Goal: Answer question/provide support: Share knowledge or assist other users

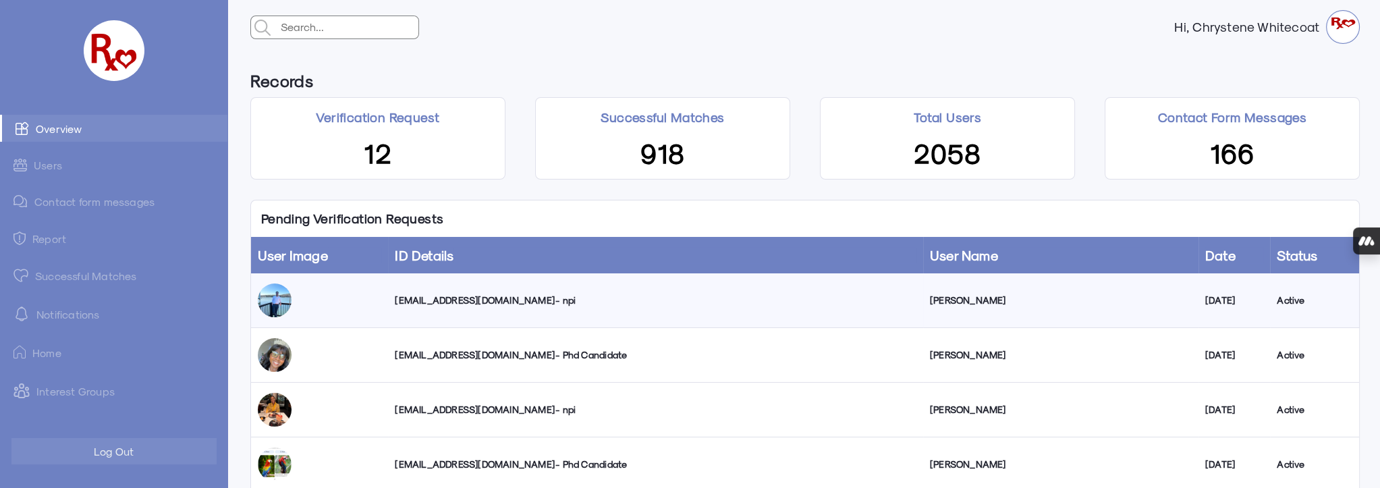
click at [491, 304] on div "mustafa.subhi910@gmail.com - npi" at bounding box center [655, 300] width 521 height 13
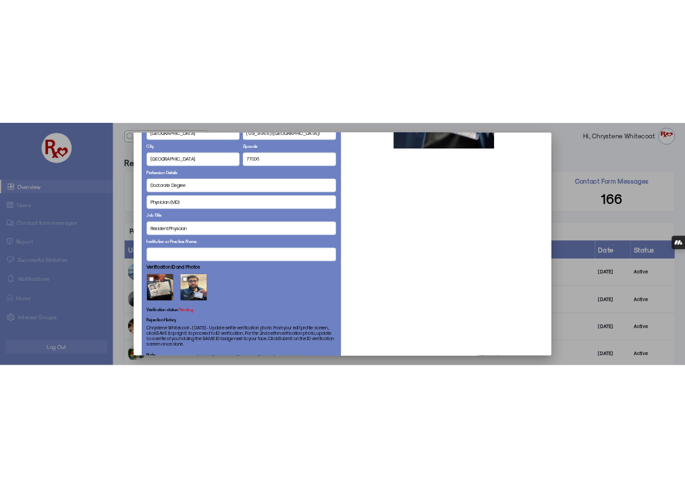
scroll to position [821, 0]
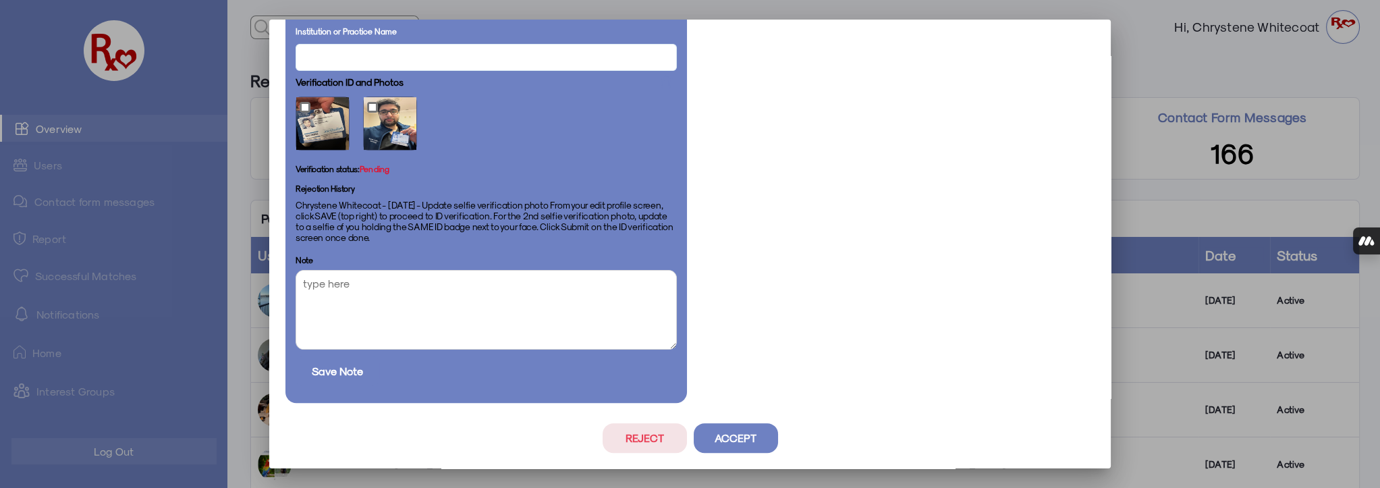
click at [721, 437] on button "Accept" at bounding box center [736, 438] width 84 height 30
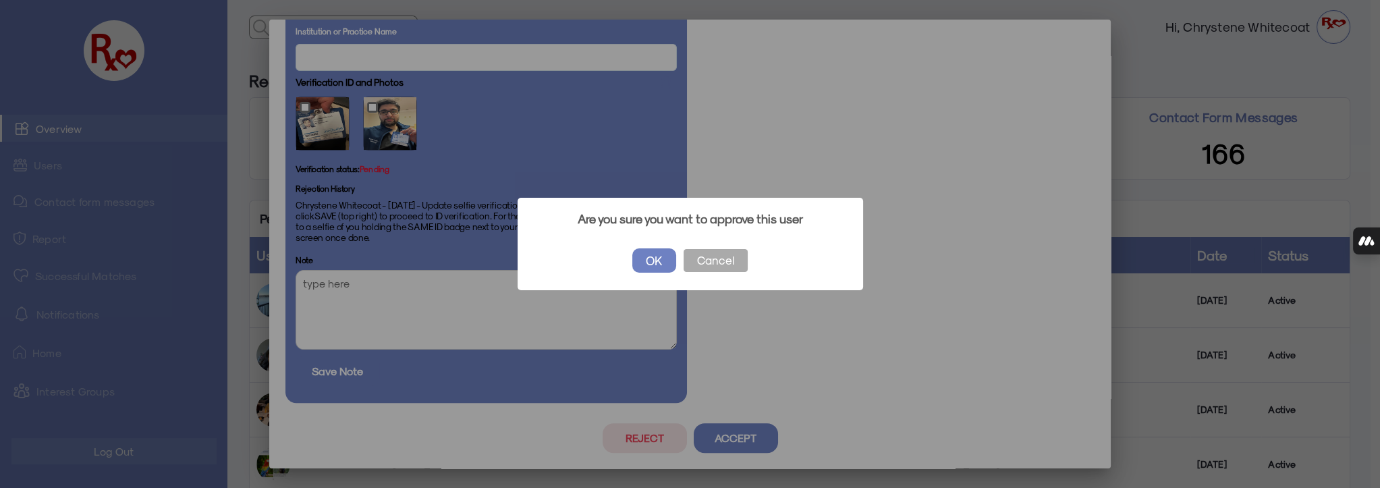
click at [653, 265] on button "OK" at bounding box center [654, 260] width 44 height 24
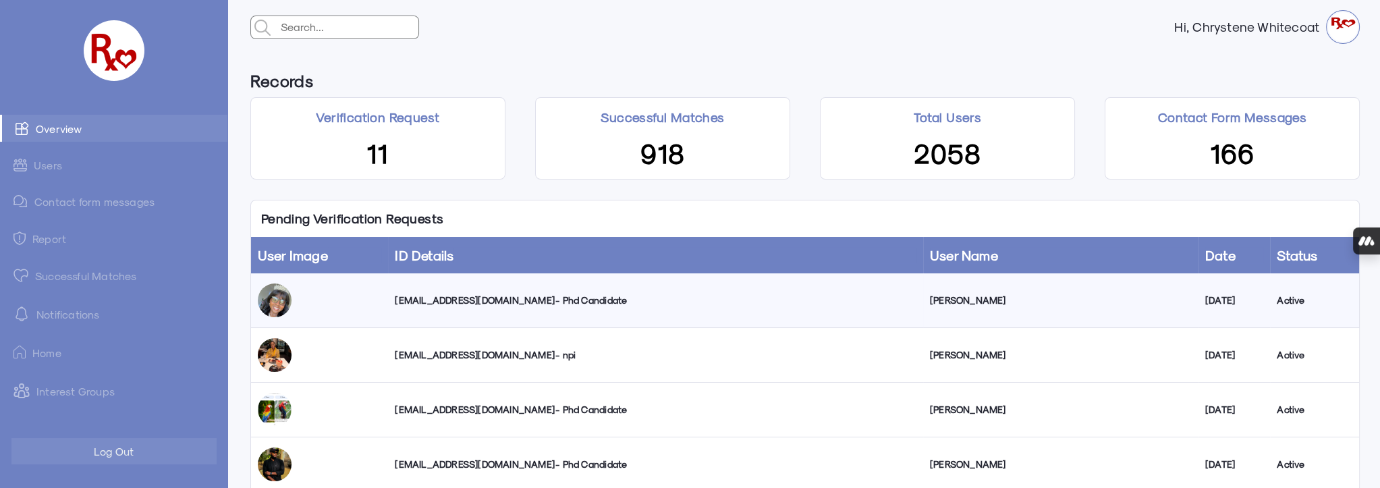
click at [51, 275] on link "Successful Matches" at bounding box center [113, 275] width 227 height 27
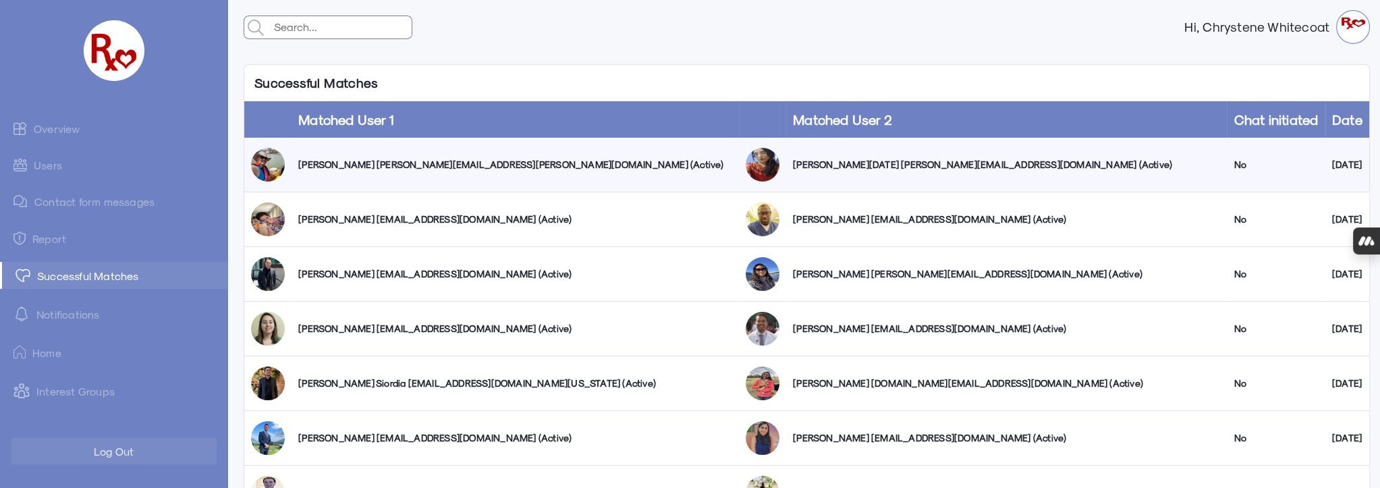
click at [111, 204] on link "Contact form messages" at bounding box center [113, 201] width 227 height 26
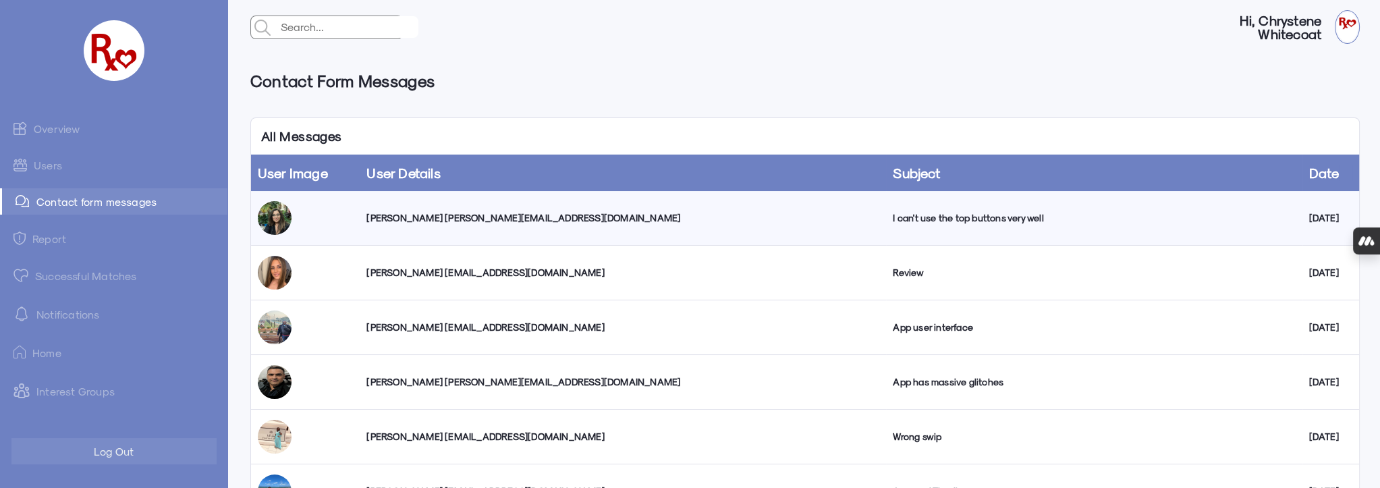
click at [404, 219] on div "Karima Khamisa karima.khamisa@gmail.com" at bounding box center [622, 217] width 513 height 13
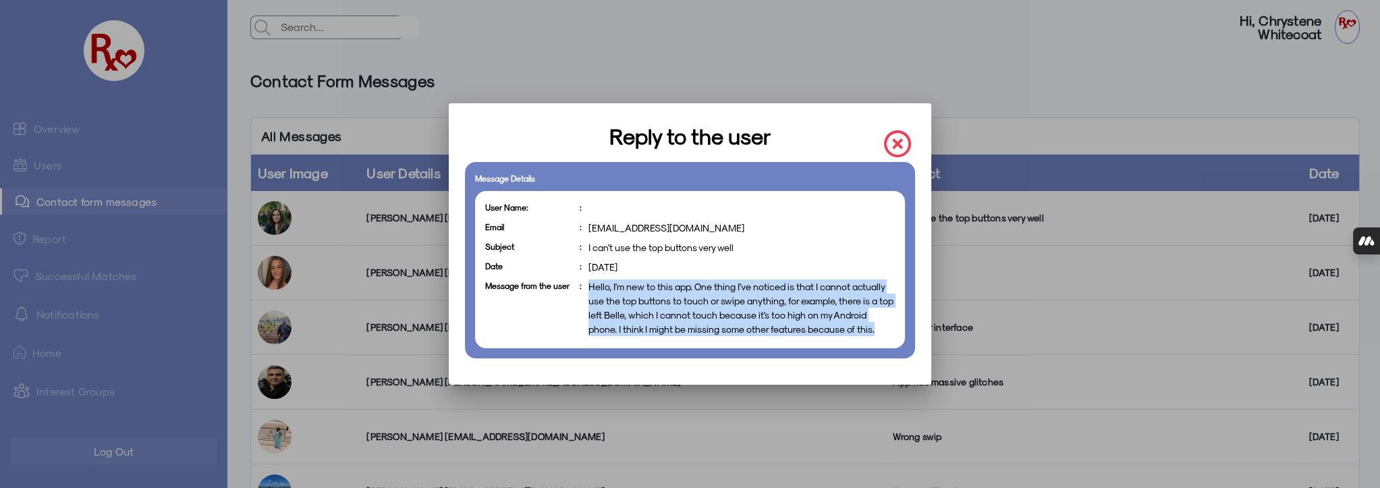
drag, startPoint x: 881, startPoint y: 330, endPoint x: 580, endPoint y: 292, distance: 303.4
click at [580, 292] on p "Message from the user : Hello, I'm new to this app. One thing I've noticed is t…" at bounding box center [690, 307] width 410 height 57
copy p "Hello, I'm new to this app. One thing I've noticed is that I cannot actually us…"
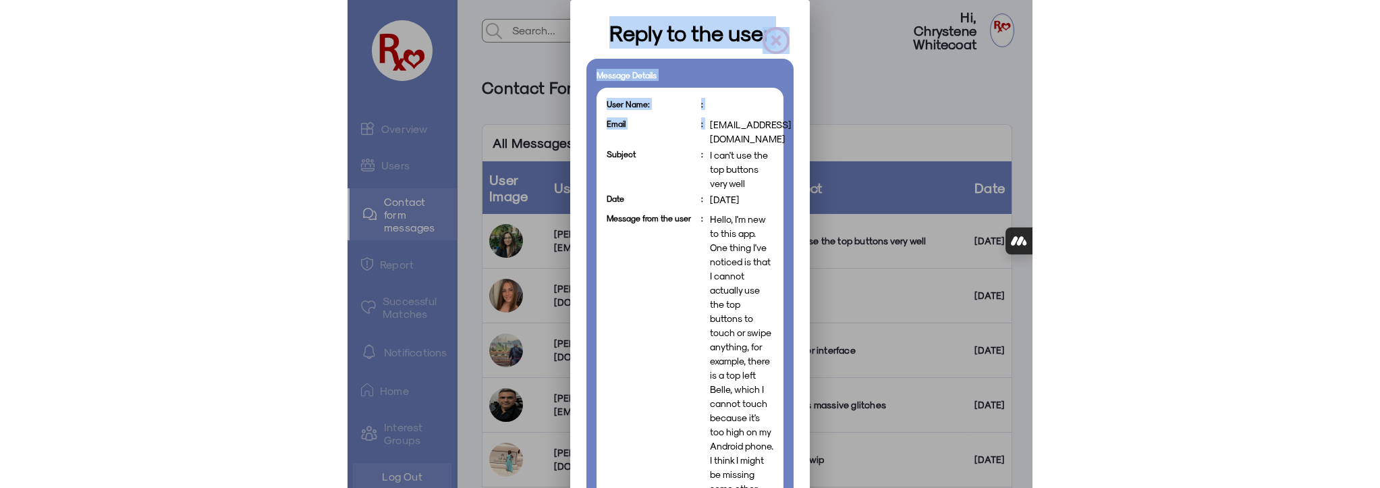
scroll to position [0, 13]
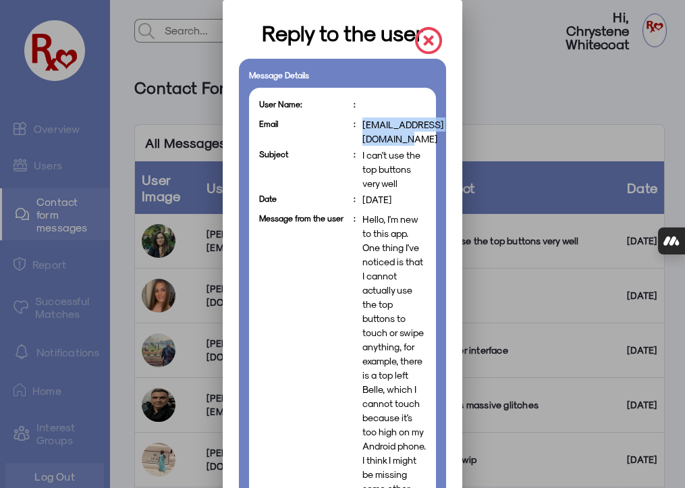
drag, startPoint x: 361, startPoint y: 124, endPoint x: 462, endPoint y: 126, distance: 100.6
click at [443, 126] on span "karima.khamisa@gmail.com" at bounding box center [402, 131] width 81 height 28
copy span "karima.khamisa@gmail.com"
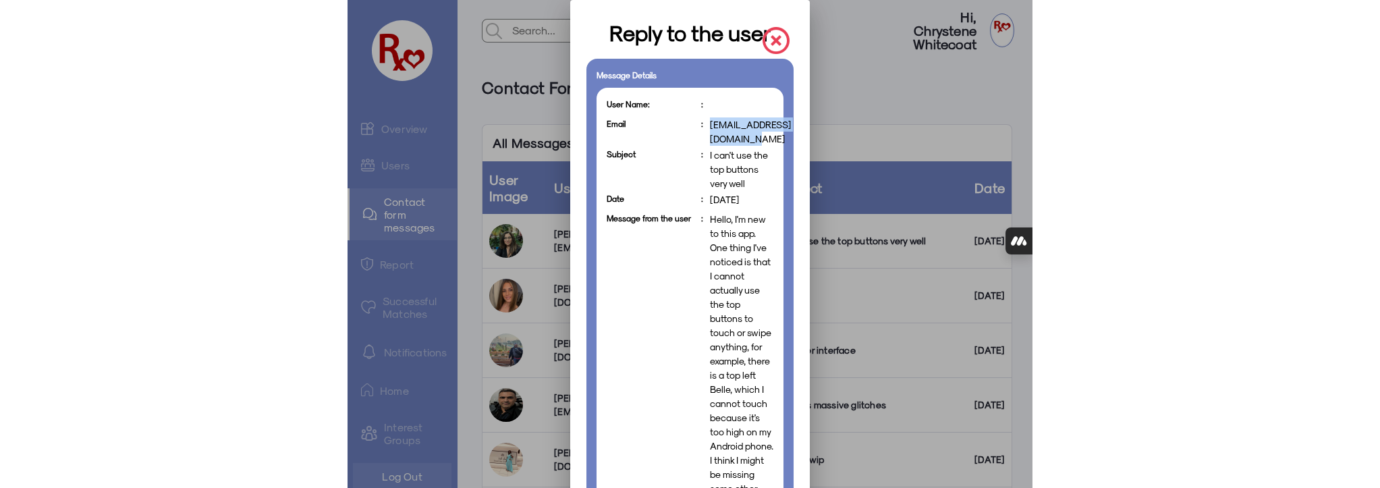
scroll to position [0, 0]
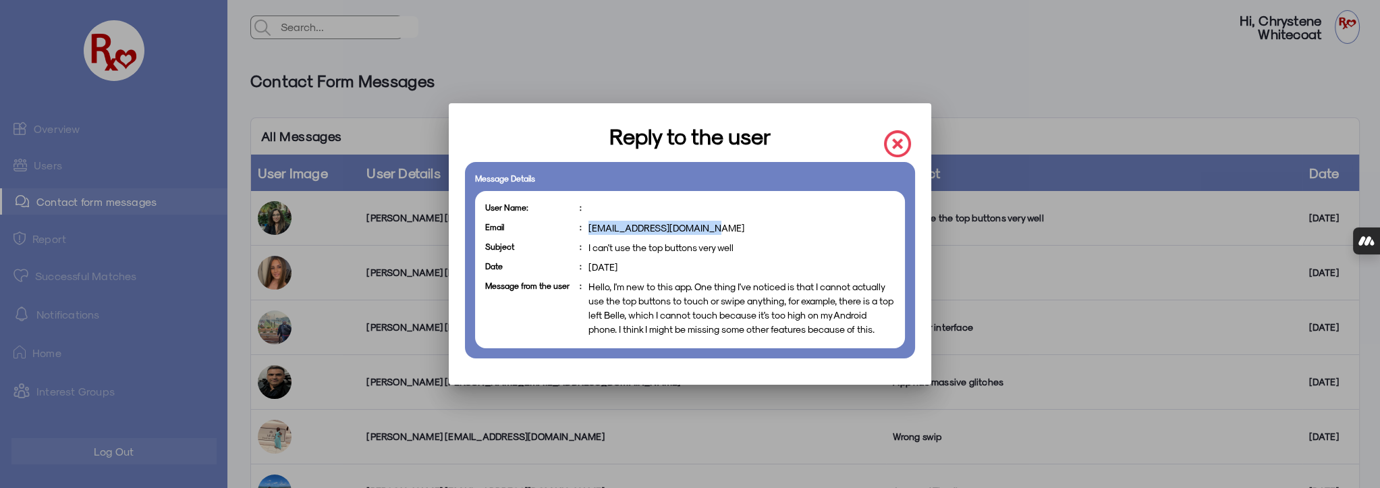
click at [898, 146] on img at bounding box center [897, 143] width 27 height 27
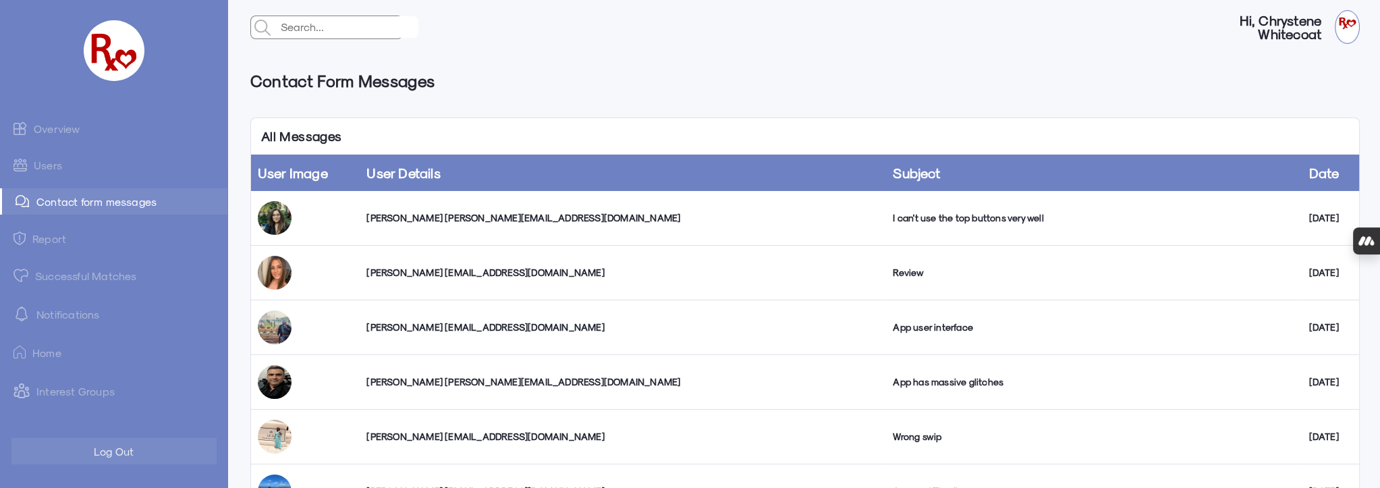
click at [52, 131] on link "Overview" at bounding box center [113, 128] width 227 height 27
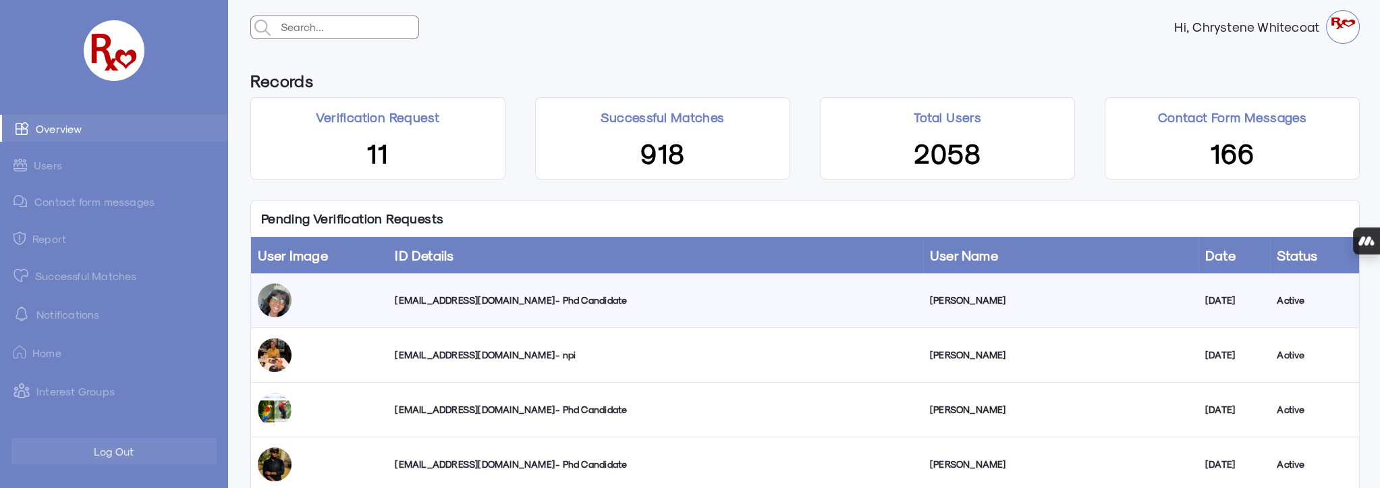
click at [50, 165] on link "Users" at bounding box center [113, 165] width 227 height 26
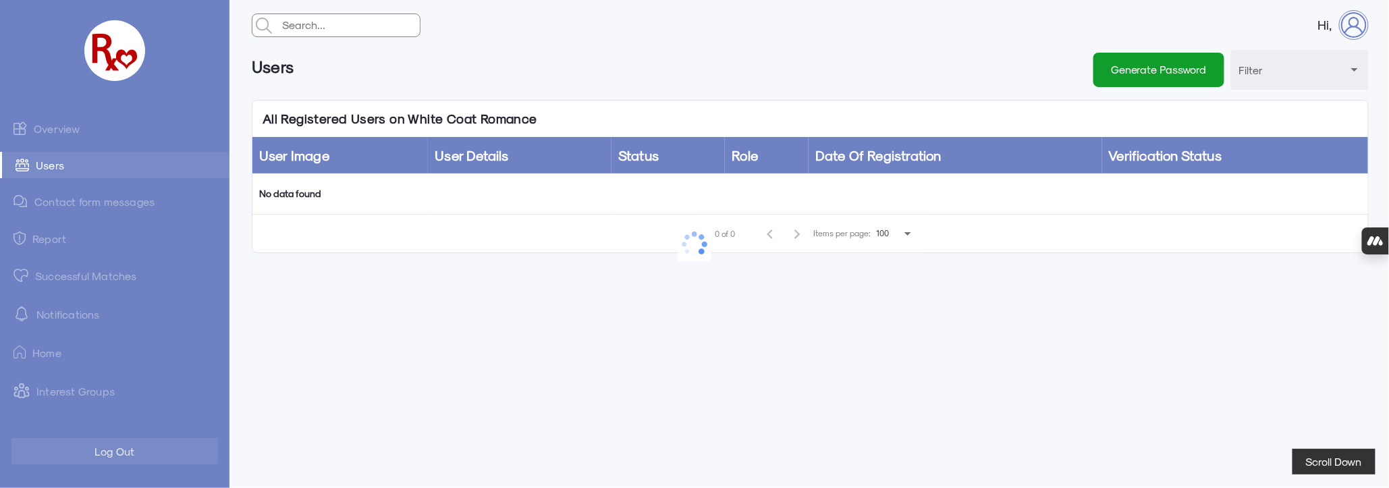
click at [334, 21] on input "text" at bounding box center [349, 25] width 141 height 22
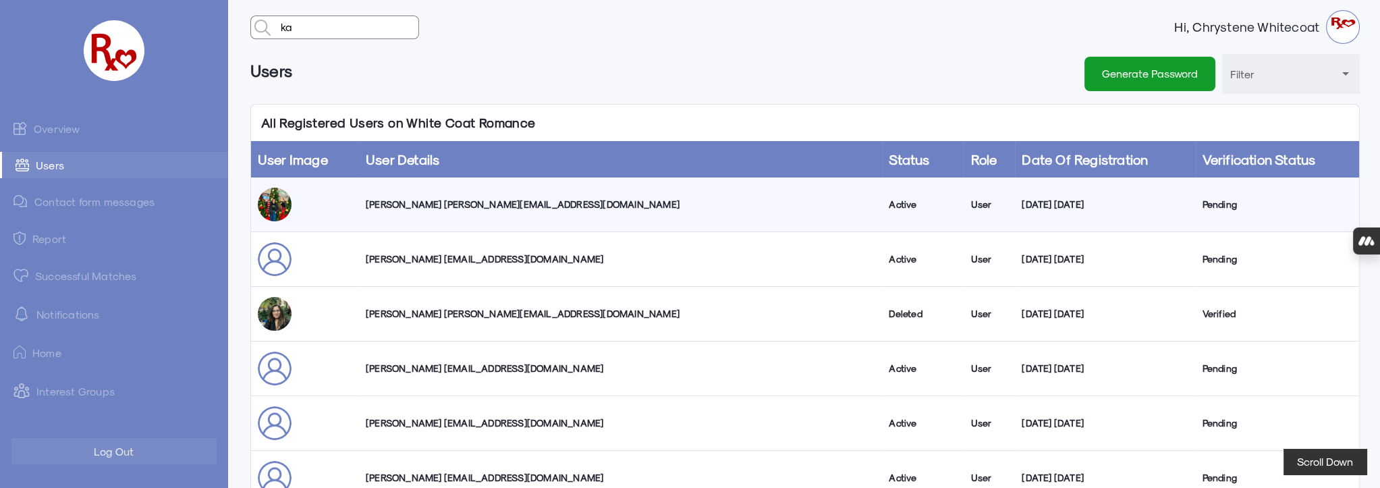
type input "k"
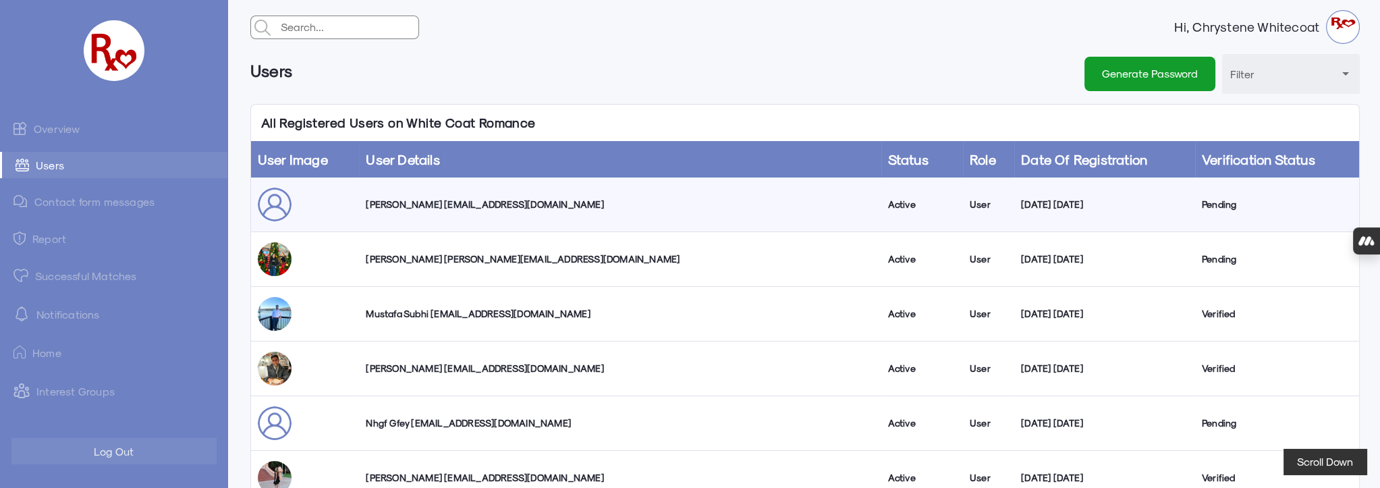
click at [72, 127] on link "Overview" at bounding box center [113, 128] width 227 height 27
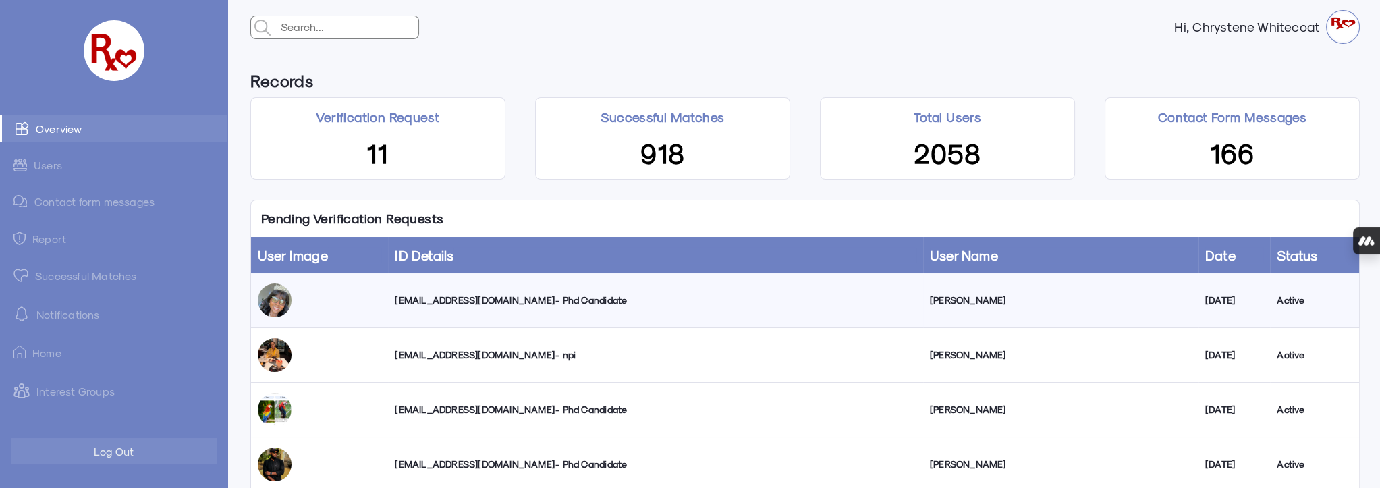
click at [73, 201] on link "Contact form messages" at bounding box center [113, 201] width 227 height 26
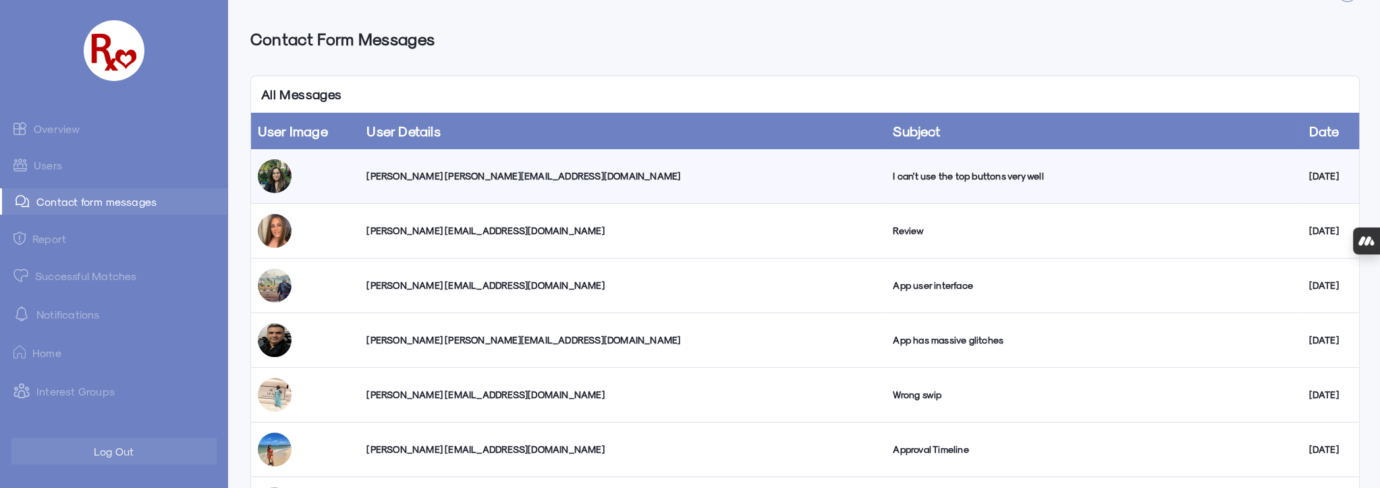
scroll to position [61, 0]
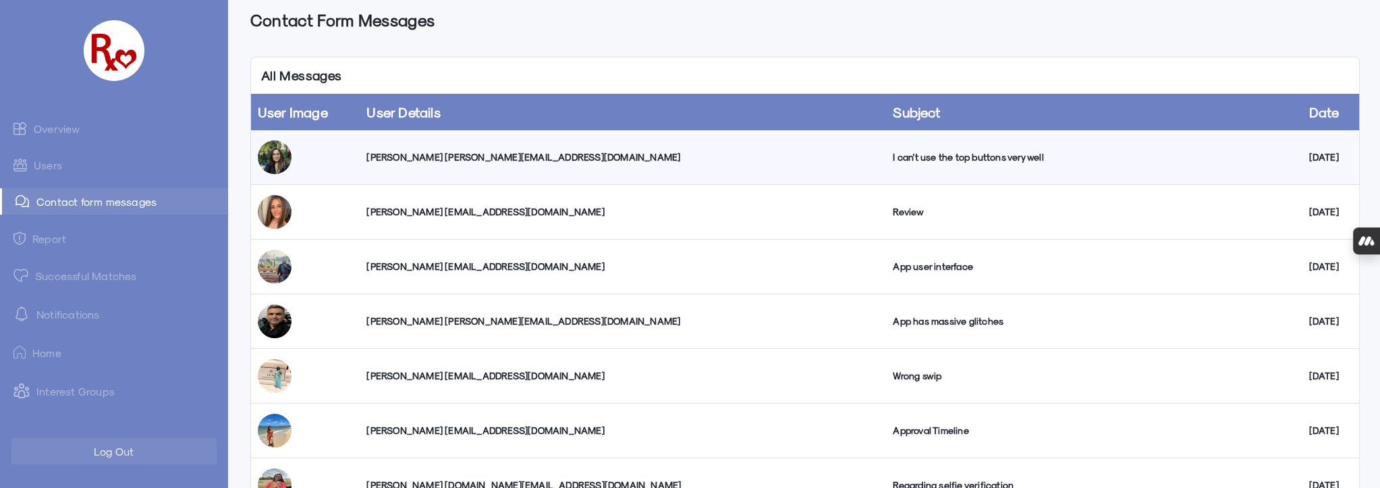
click at [457, 213] on div "Taline Papazian tpapazian88@gmail.com" at bounding box center [622, 211] width 513 height 13
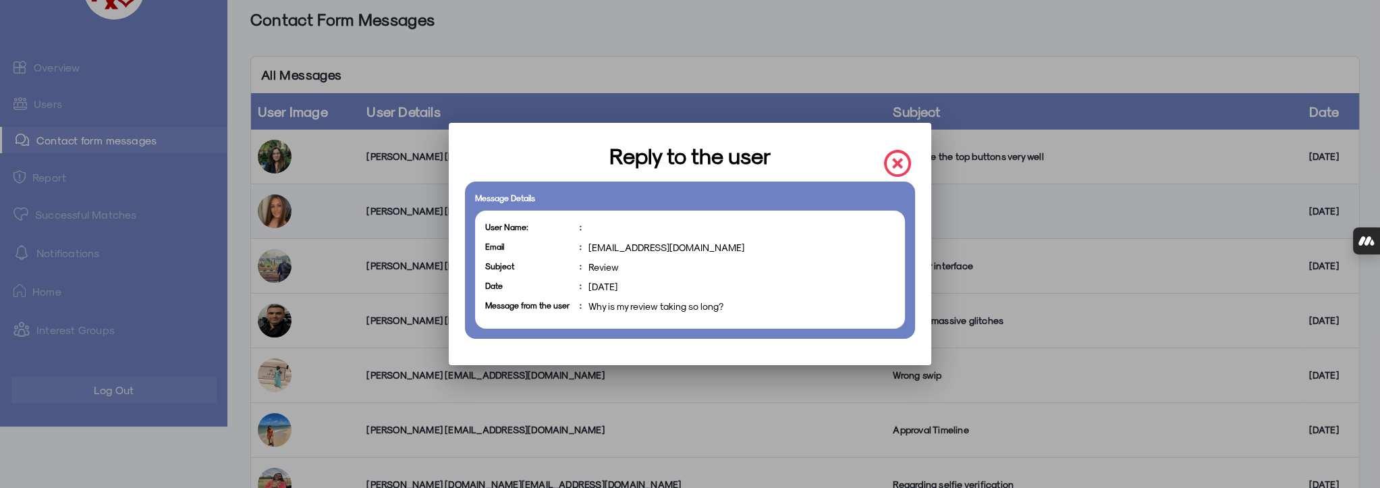
scroll to position [0, 0]
click at [898, 162] on img at bounding box center [897, 163] width 27 height 27
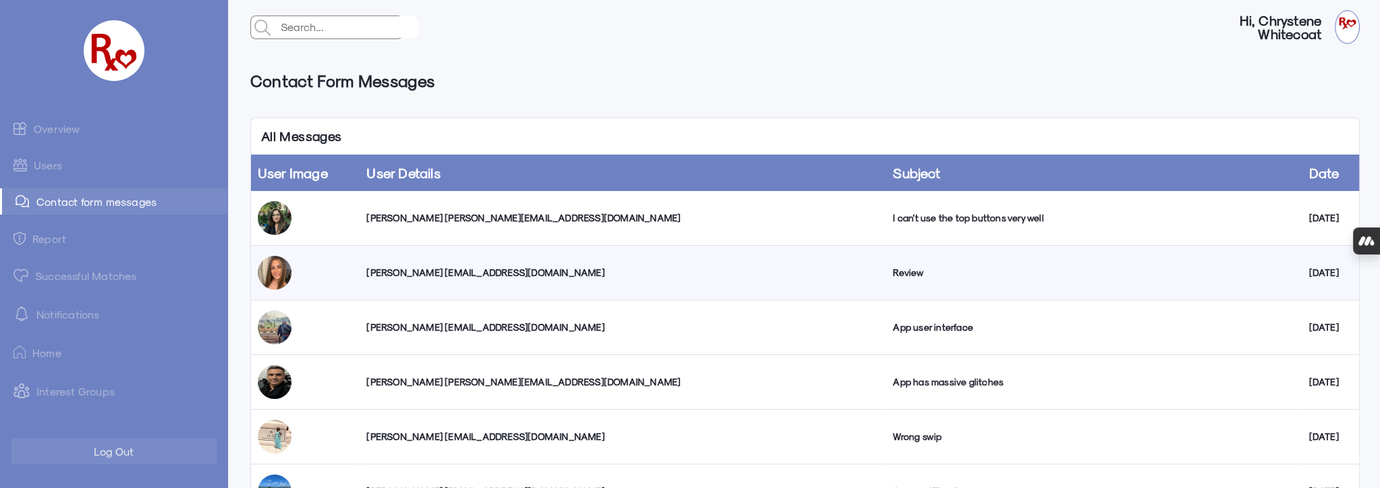
scroll to position [61, 0]
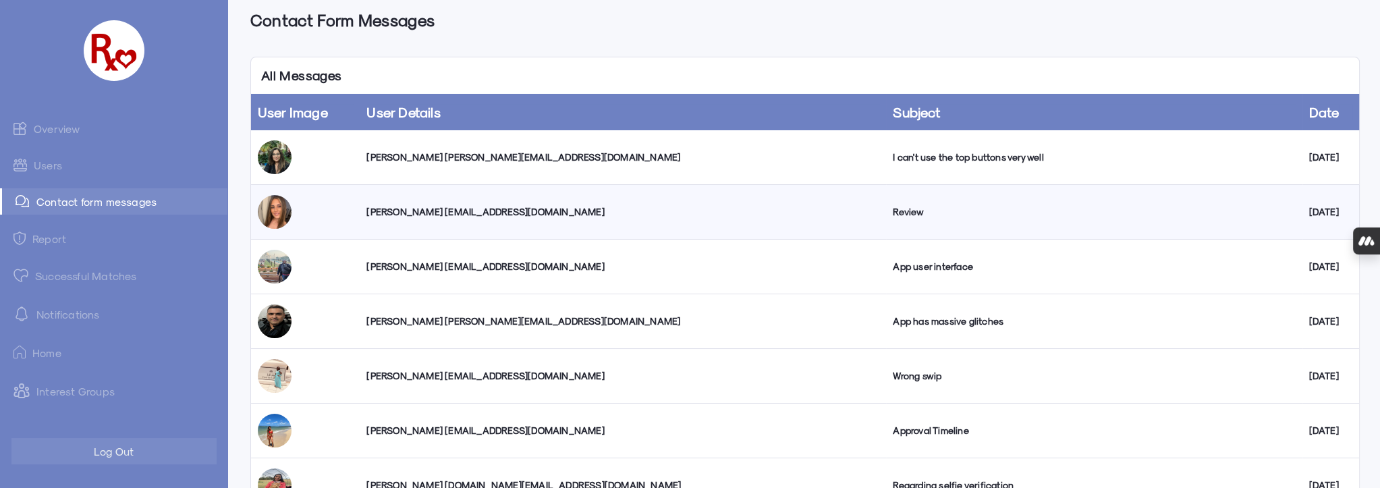
click at [443, 265] on div "Vishrut Naik f430fan@gmail.com" at bounding box center [622, 266] width 513 height 13
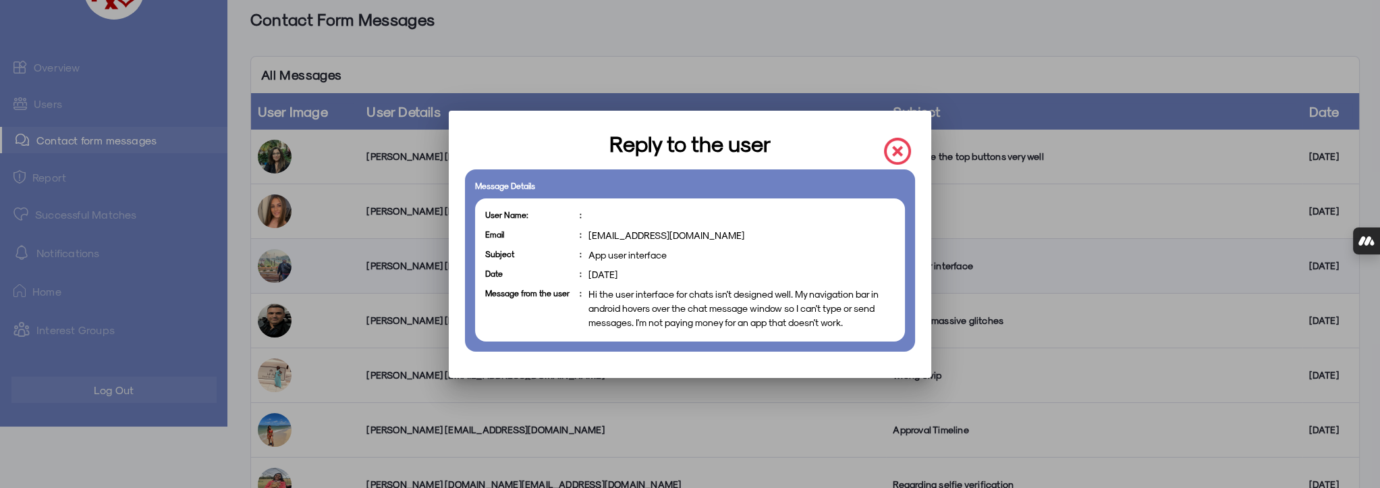
scroll to position [0, 0]
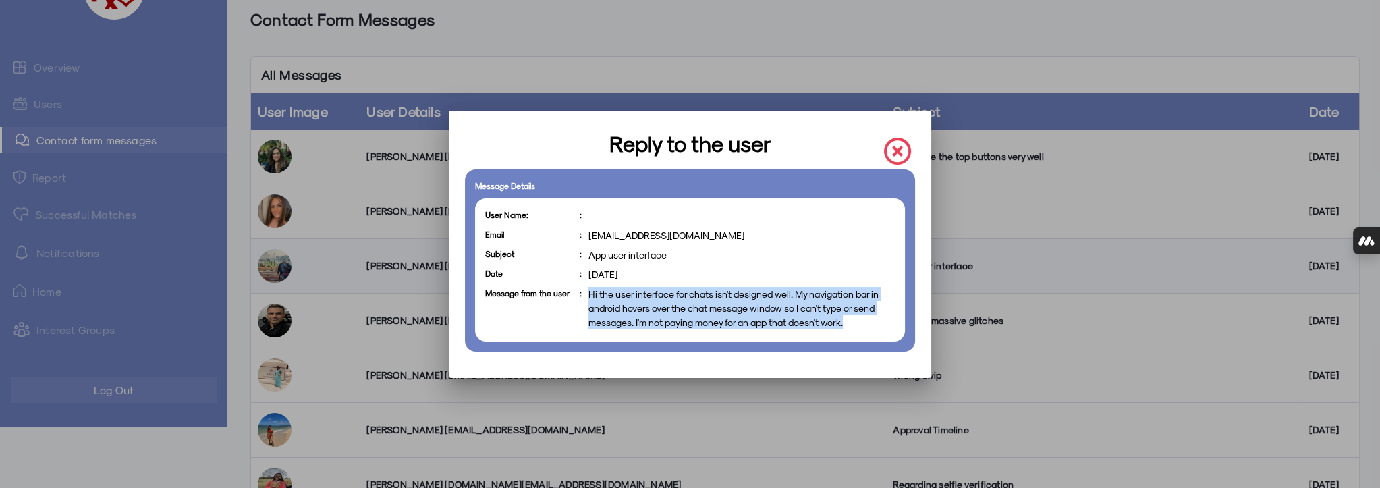
drag, startPoint x: 850, startPoint y: 319, endPoint x: 589, endPoint y: 291, distance: 262.7
click at [589, 291] on span "Hi the user interface for chats isn't designed well. My navigation bar in andro…" at bounding box center [741, 308] width 307 height 43
copy span "Hi the user interface for chats isn't designed well. My navigation bar in andro…"
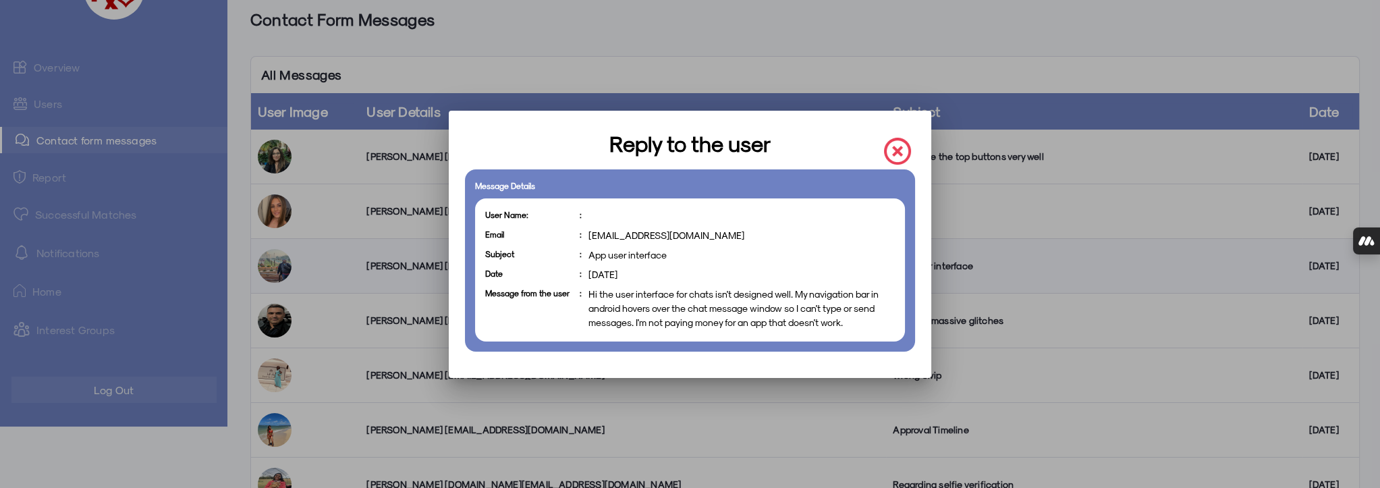
click at [672, 235] on p "Email : f430fan@gmail.com" at bounding box center [690, 237] width 410 height 18
drag, startPoint x: 672, startPoint y: 235, endPoint x: 582, endPoint y: 233, distance: 89.8
click at [582, 233] on p "Email : f430fan@gmail.com" at bounding box center [690, 237] width 410 height 18
copy p "f430fan@gmail.com"
click at [896, 150] on img at bounding box center [897, 151] width 27 height 27
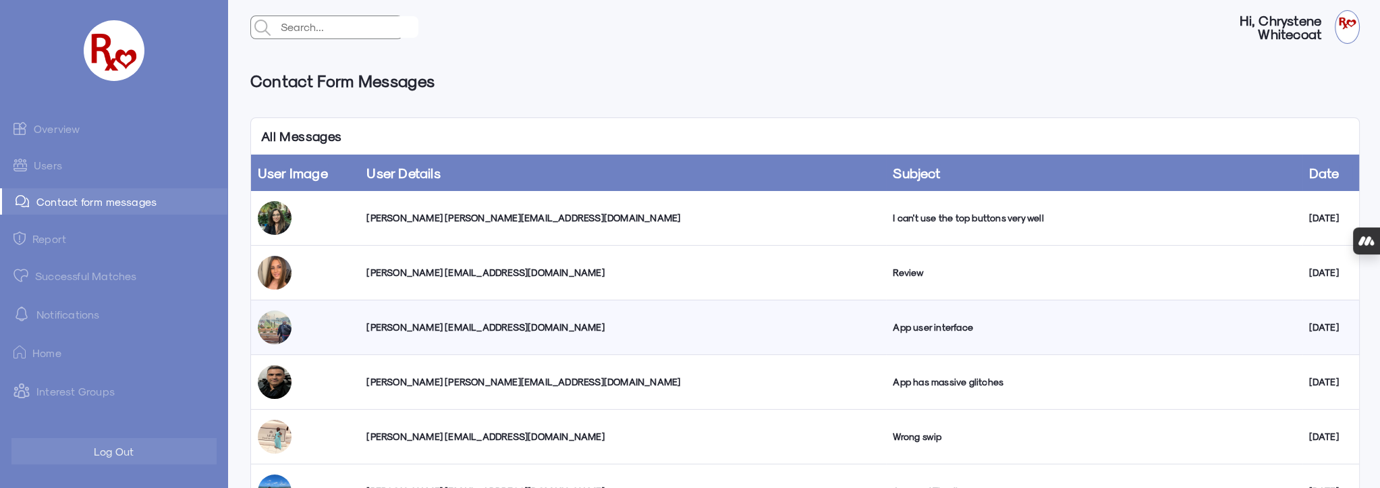
scroll to position [61, 0]
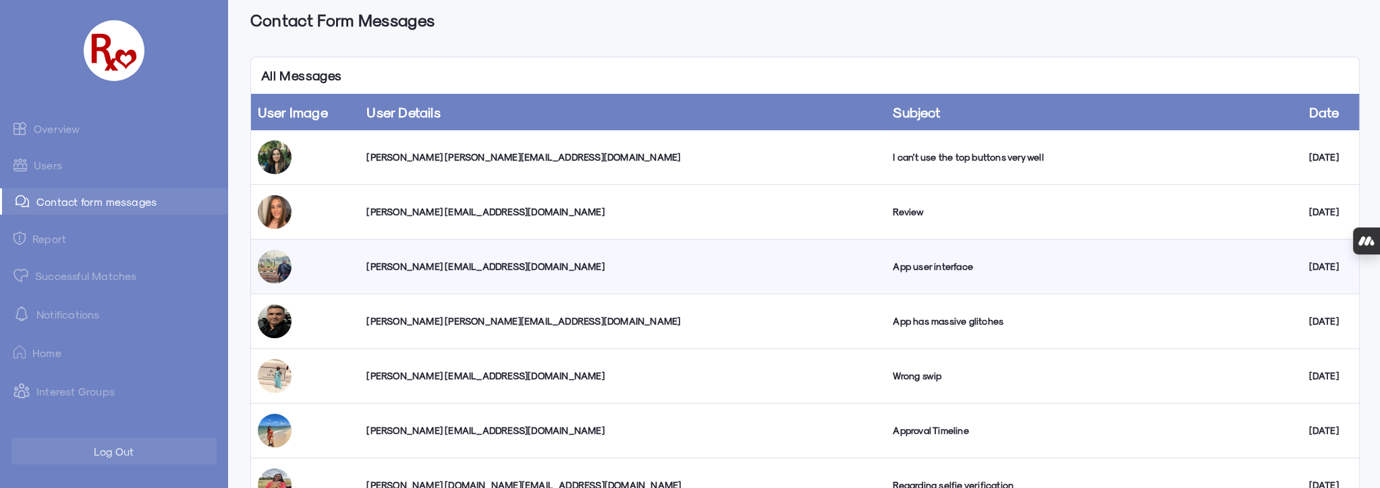
click at [414, 321] on div "Aditya Oza adityaoza@gmail.com" at bounding box center [622, 320] width 513 height 13
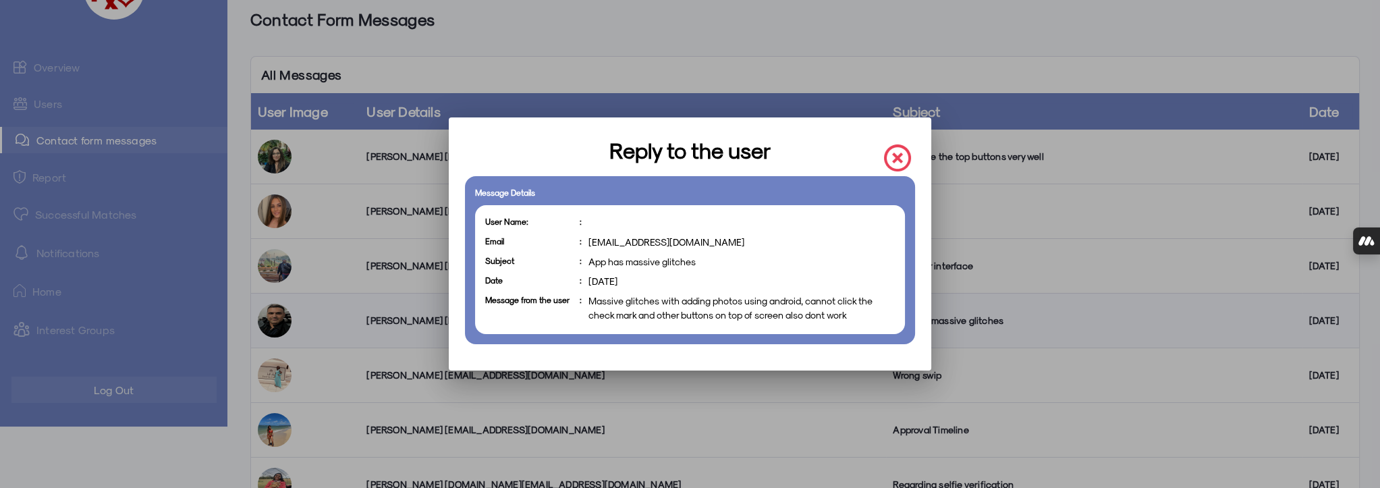
scroll to position [0, 0]
click at [896, 157] on img at bounding box center [897, 157] width 27 height 27
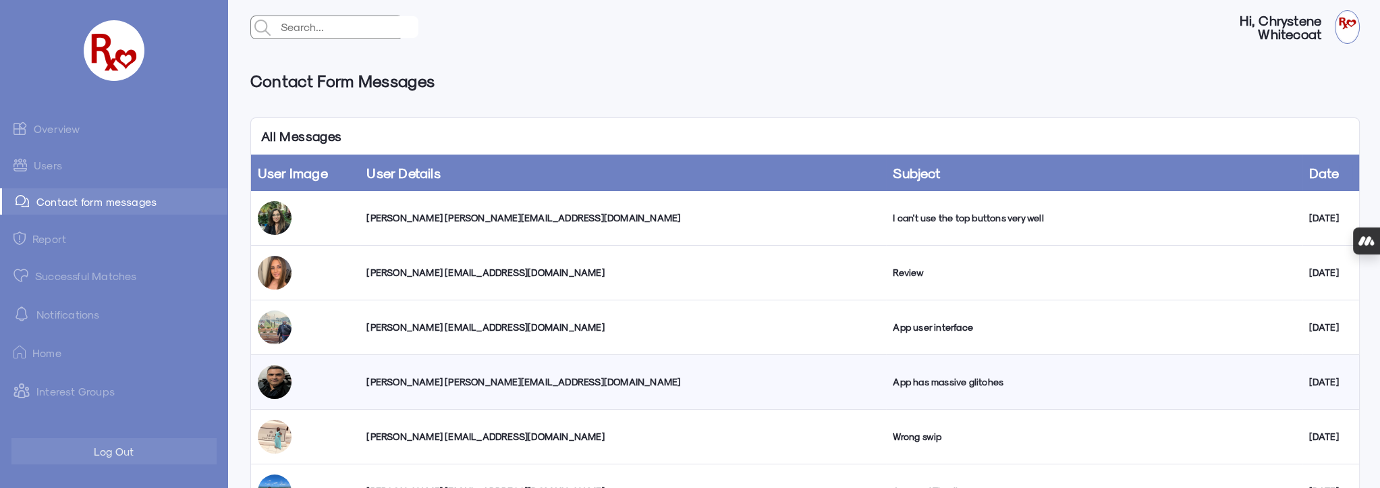
click at [62, 129] on link "Overview" at bounding box center [113, 128] width 227 height 27
